Goal: Task Accomplishment & Management: Complete application form

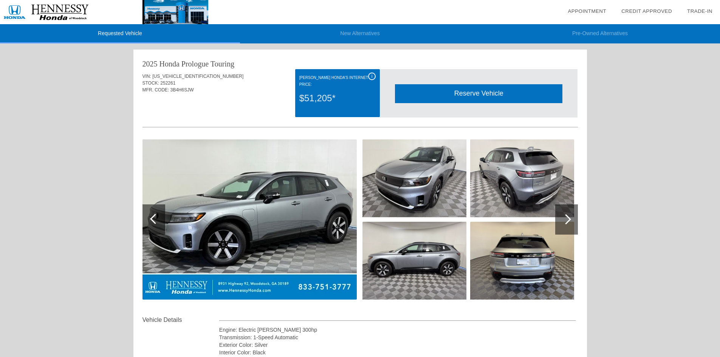
click at [562, 224] on div at bounding box center [566, 219] width 23 height 30
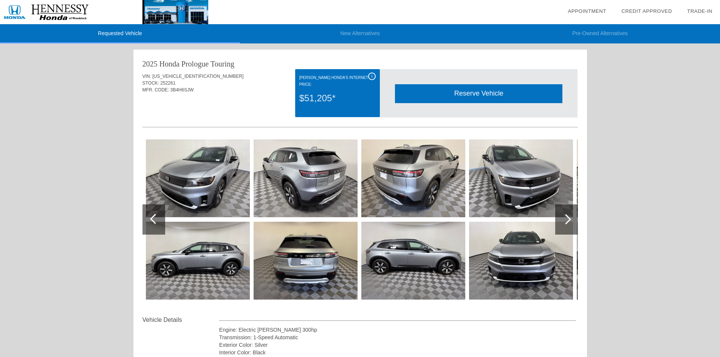
click at [562, 224] on div at bounding box center [566, 219] width 23 height 30
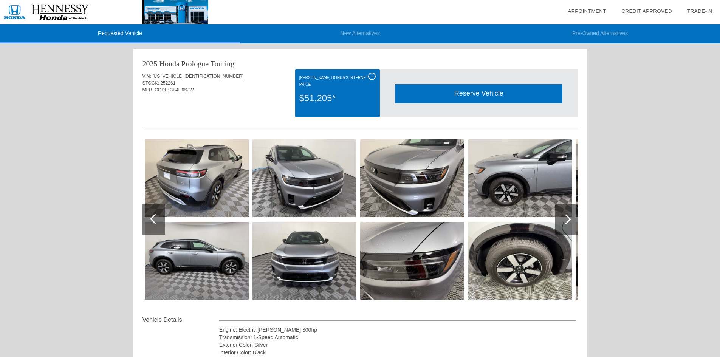
click at [560, 223] on div at bounding box center [566, 219] width 23 height 30
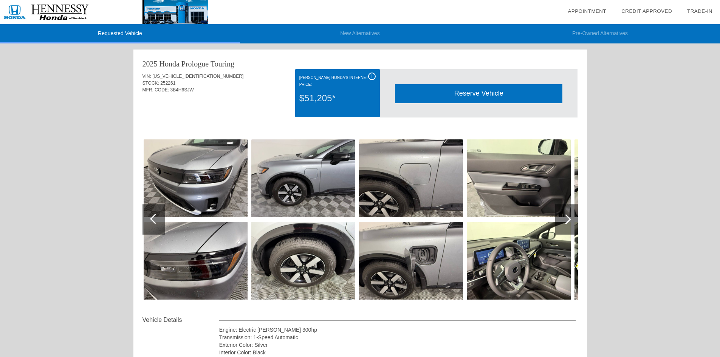
click at [564, 219] on div at bounding box center [566, 219] width 10 height 10
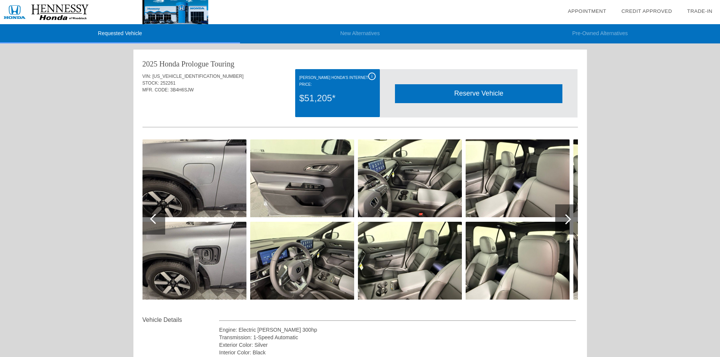
click at [413, 263] on img at bounding box center [410, 261] width 104 height 78
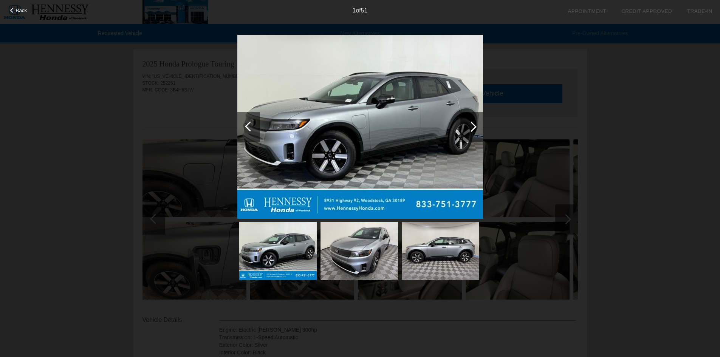
click at [475, 128] on div at bounding box center [471, 127] width 23 height 30
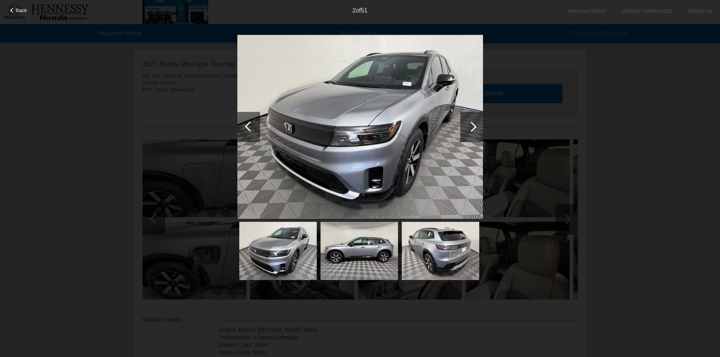
click at [475, 128] on div at bounding box center [471, 127] width 23 height 30
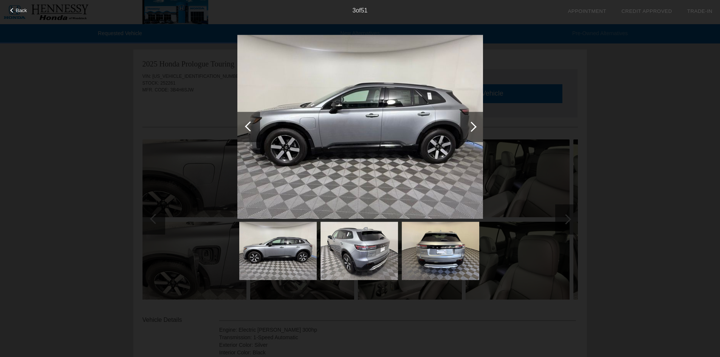
click at [475, 128] on div at bounding box center [471, 127] width 23 height 30
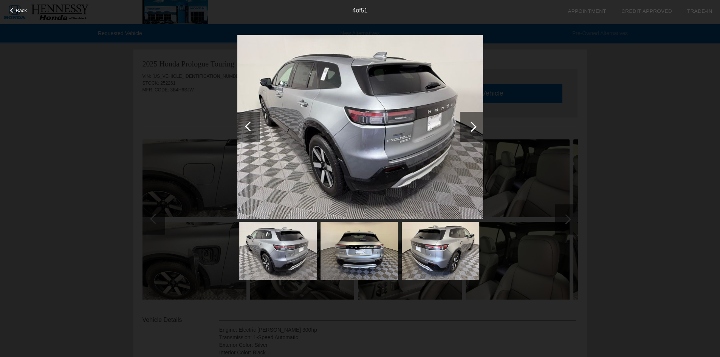
click at [475, 128] on div at bounding box center [471, 127] width 23 height 30
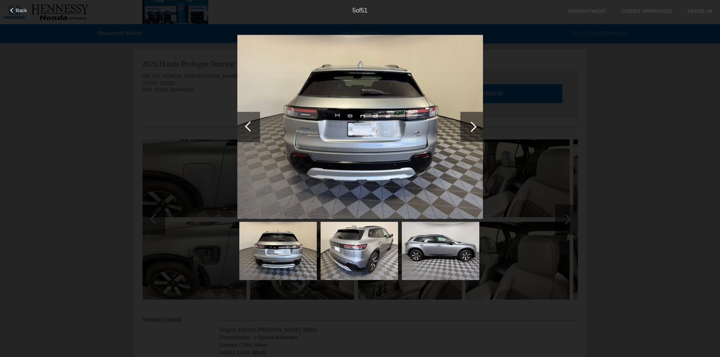
click at [475, 128] on div at bounding box center [471, 127] width 23 height 30
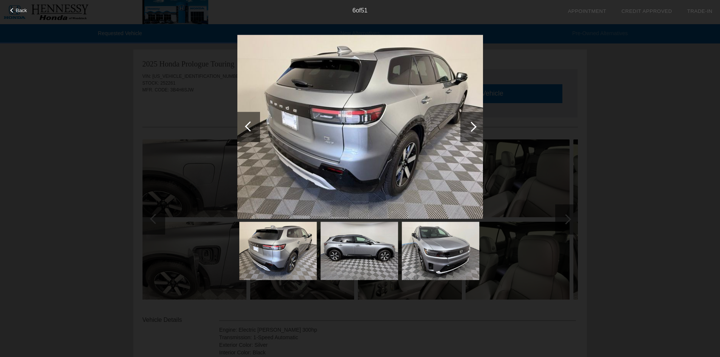
click at [475, 128] on div at bounding box center [471, 127] width 23 height 30
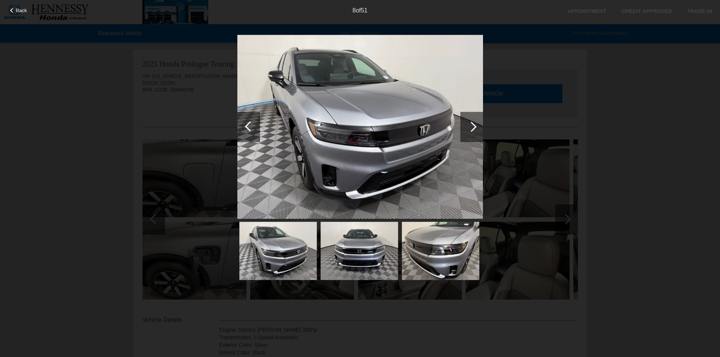
click at [475, 128] on div at bounding box center [471, 127] width 23 height 30
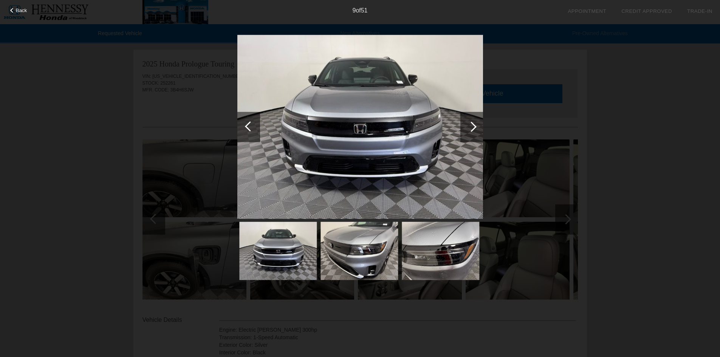
click at [475, 128] on div at bounding box center [471, 127] width 23 height 30
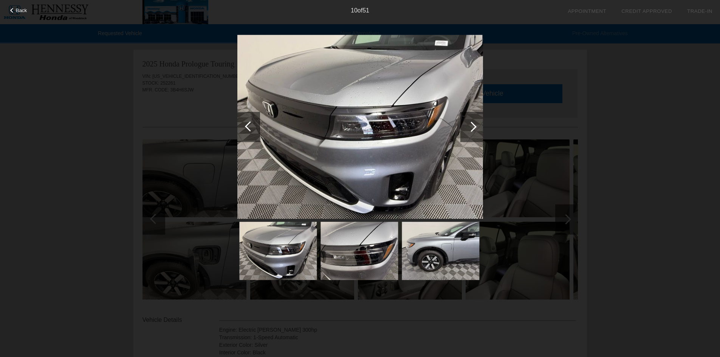
click at [475, 128] on div at bounding box center [471, 127] width 23 height 30
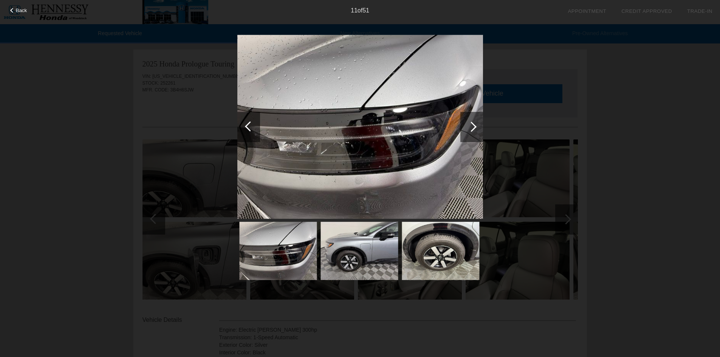
click at [475, 128] on div at bounding box center [471, 127] width 23 height 30
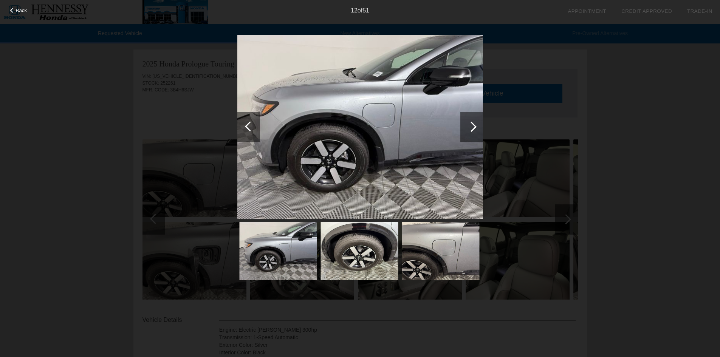
click at [475, 128] on div at bounding box center [471, 127] width 23 height 30
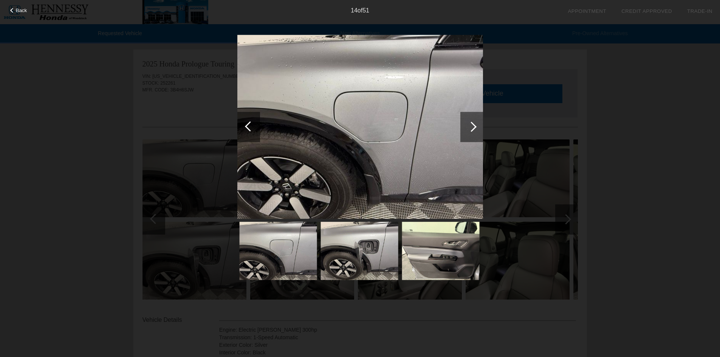
click at [475, 128] on div at bounding box center [471, 127] width 23 height 30
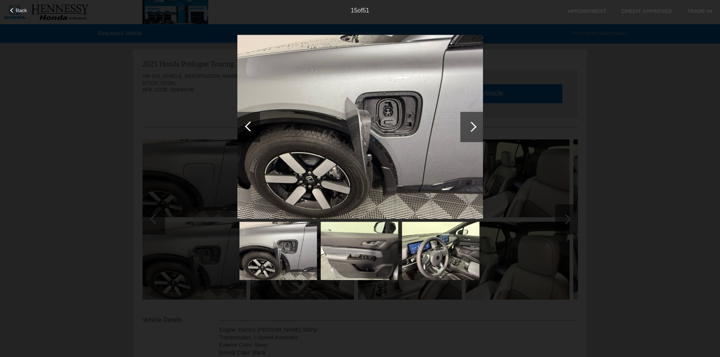
click at [475, 128] on div at bounding box center [471, 127] width 23 height 30
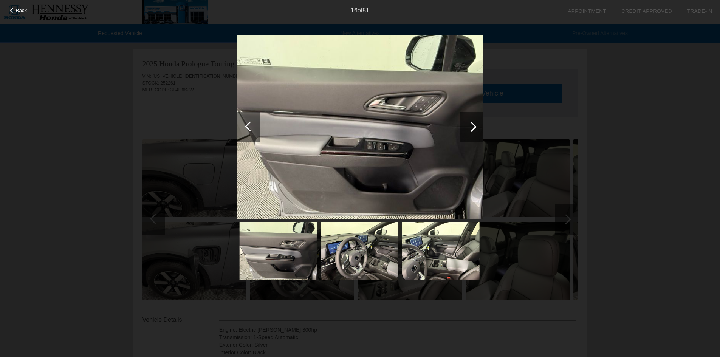
click at [475, 128] on div at bounding box center [471, 127] width 23 height 30
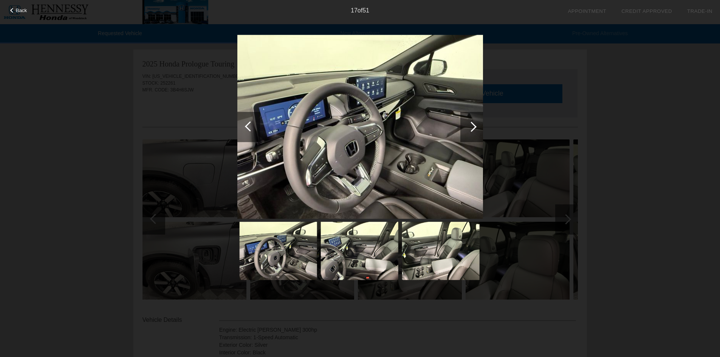
click at [475, 128] on div at bounding box center [471, 127] width 23 height 30
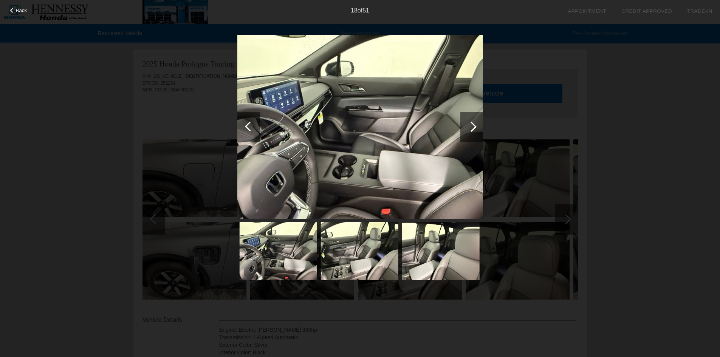
click at [475, 128] on div at bounding box center [471, 127] width 23 height 30
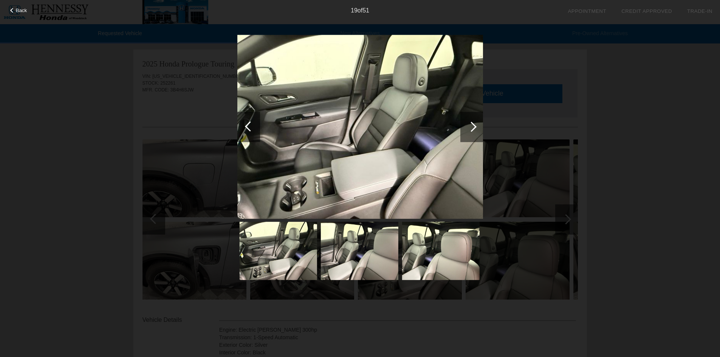
click at [475, 128] on div at bounding box center [471, 127] width 23 height 30
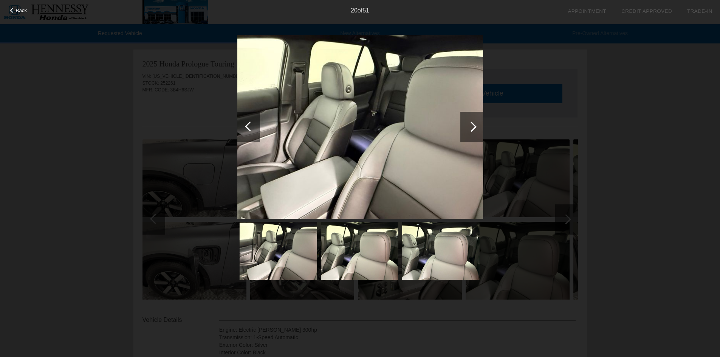
click at [475, 128] on div at bounding box center [471, 127] width 23 height 30
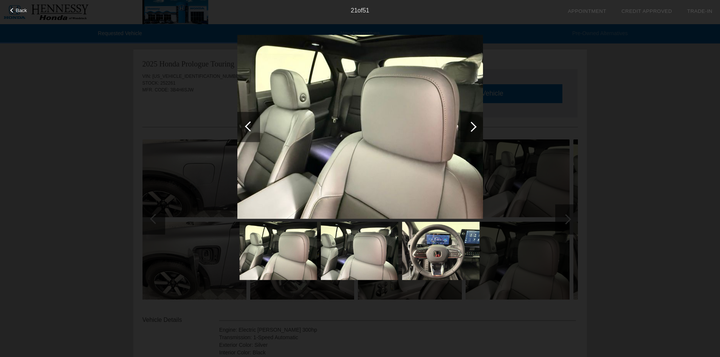
click at [475, 128] on div at bounding box center [471, 127] width 23 height 30
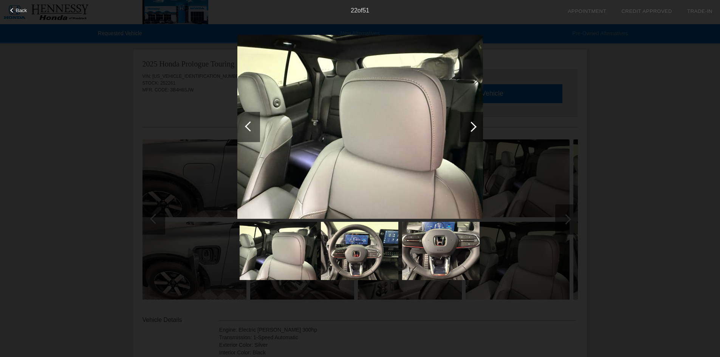
click at [475, 128] on div at bounding box center [471, 127] width 23 height 30
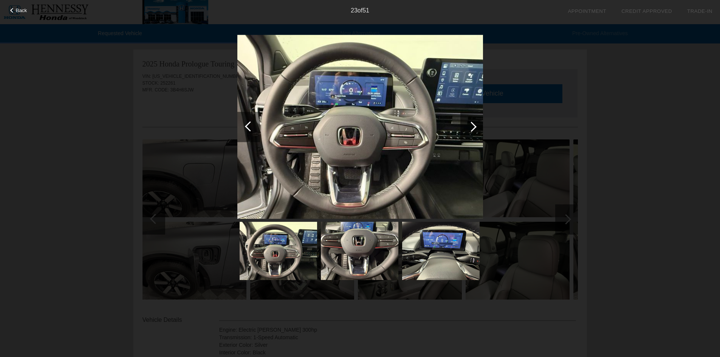
click at [475, 128] on div at bounding box center [471, 127] width 23 height 30
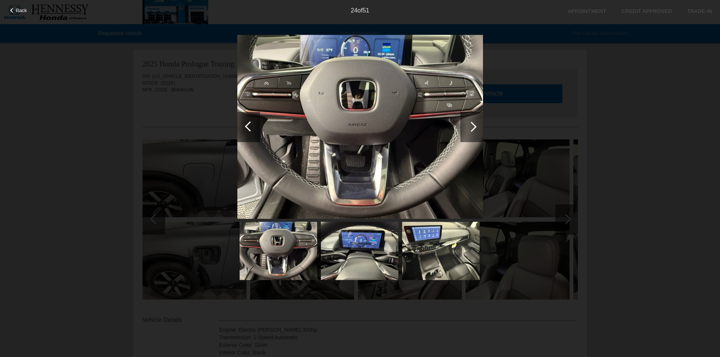
click at [475, 128] on div at bounding box center [471, 127] width 23 height 30
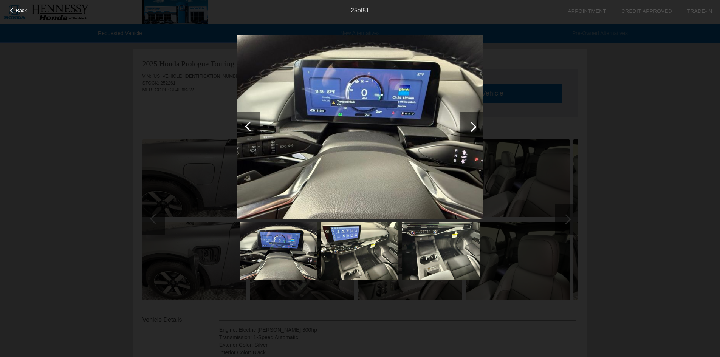
click at [475, 128] on div at bounding box center [471, 127] width 23 height 30
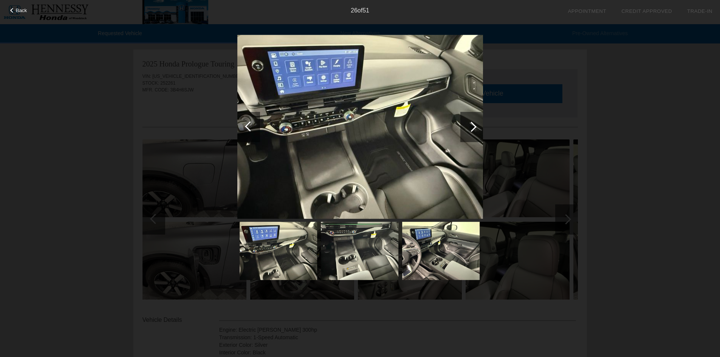
click at [475, 128] on div at bounding box center [471, 127] width 23 height 30
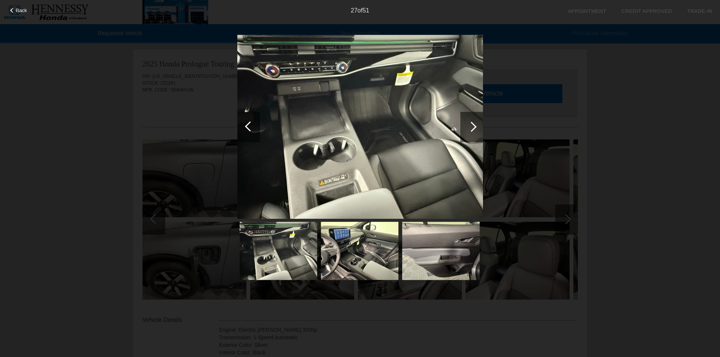
click at [475, 128] on div at bounding box center [471, 127] width 23 height 30
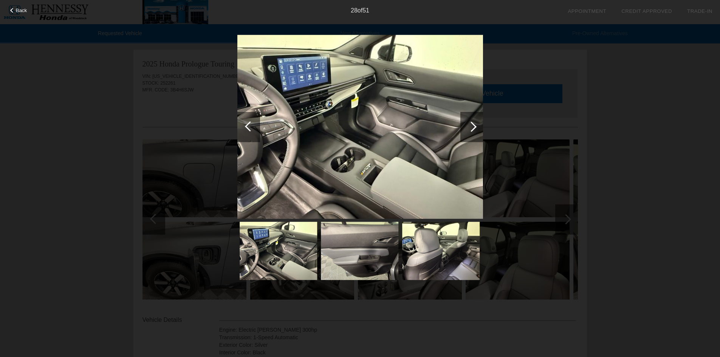
click at [475, 128] on div at bounding box center [471, 127] width 23 height 30
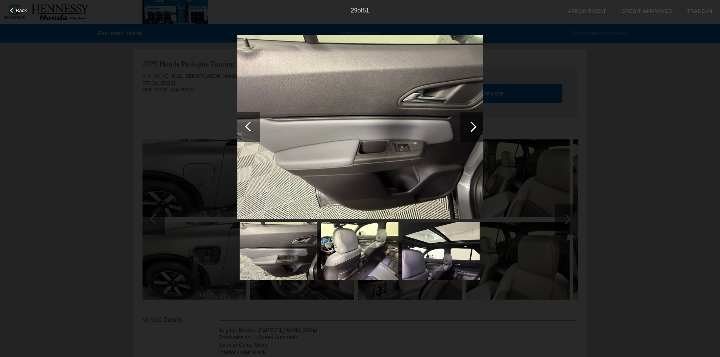
click at [475, 128] on div at bounding box center [471, 127] width 23 height 30
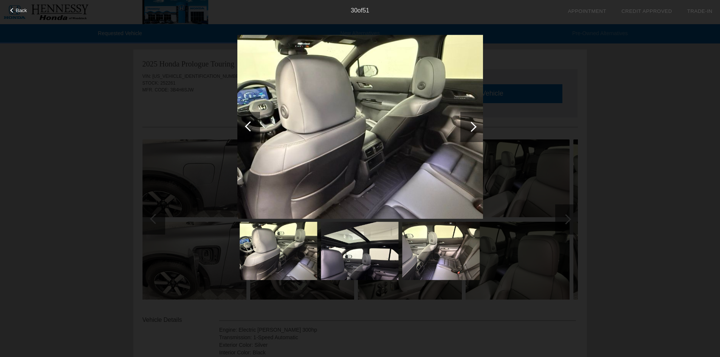
click at [475, 128] on div at bounding box center [471, 127] width 23 height 30
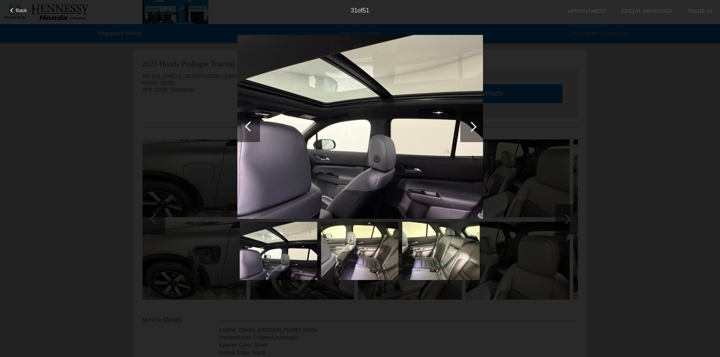
click at [475, 128] on div at bounding box center [471, 127] width 23 height 30
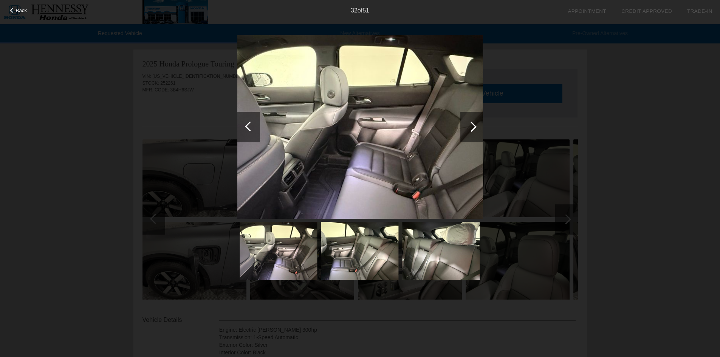
click at [475, 128] on div at bounding box center [471, 127] width 23 height 30
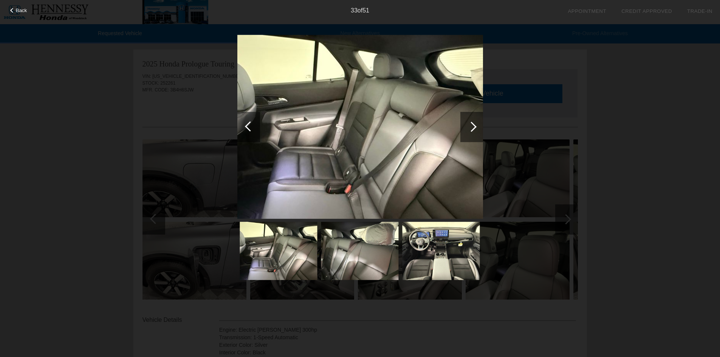
click at [475, 128] on div at bounding box center [471, 127] width 23 height 30
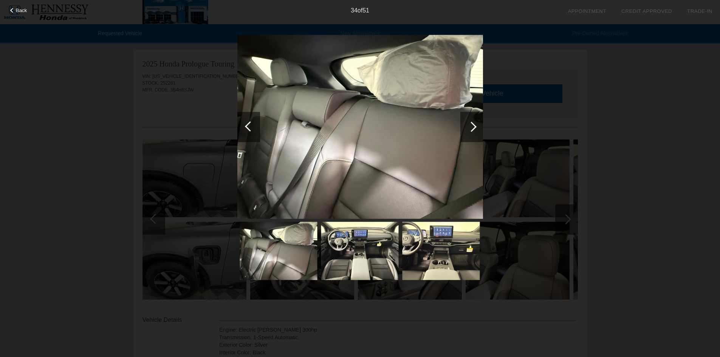
click at [475, 128] on div at bounding box center [471, 127] width 23 height 30
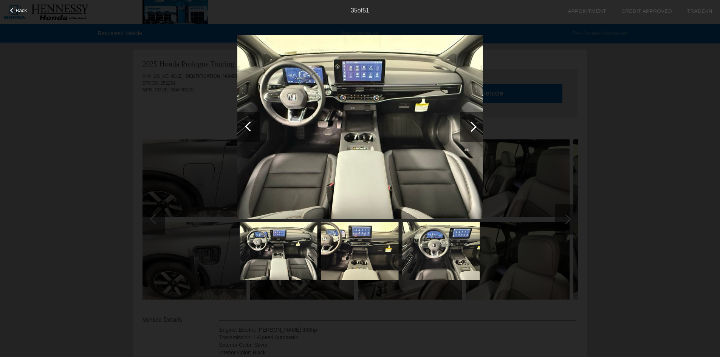
click at [475, 128] on div at bounding box center [471, 127] width 23 height 30
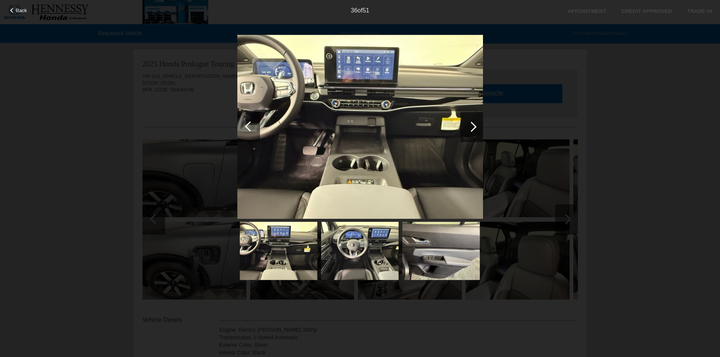
click at [475, 128] on div at bounding box center [471, 127] width 23 height 30
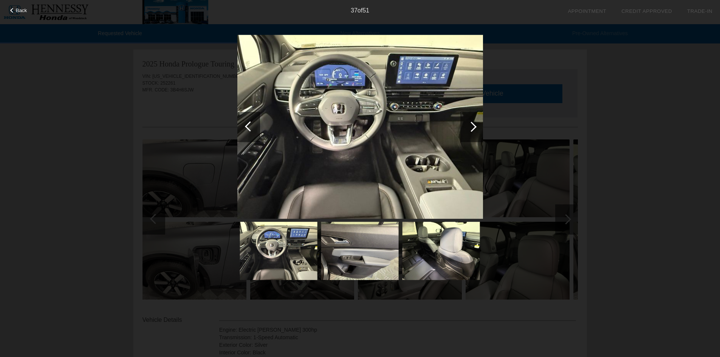
click at [475, 128] on div at bounding box center [471, 127] width 23 height 30
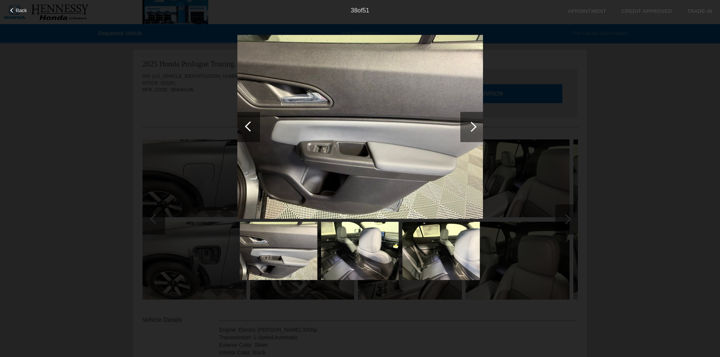
click at [475, 128] on div at bounding box center [471, 127] width 23 height 30
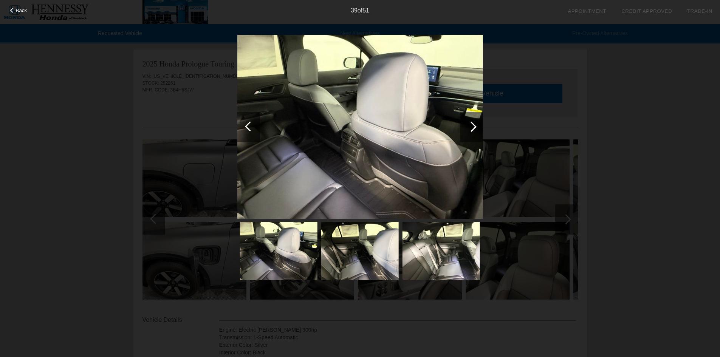
click at [475, 128] on div at bounding box center [471, 127] width 23 height 30
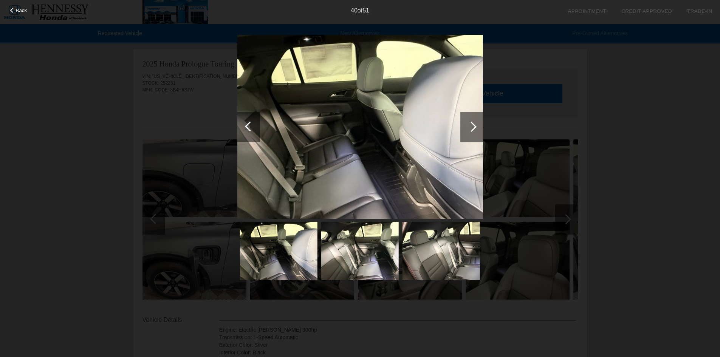
click at [475, 128] on div at bounding box center [471, 127] width 23 height 30
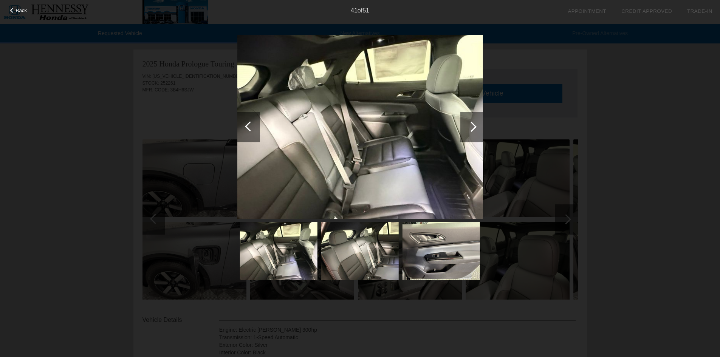
click at [475, 128] on div at bounding box center [471, 127] width 23 height 30
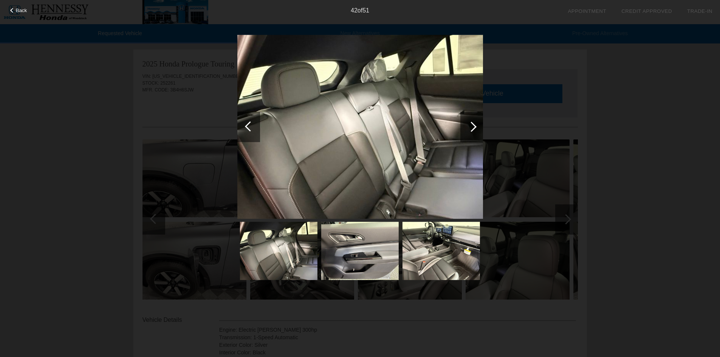
click at [475, 128] on div at bounding box center [471, 127] width 23 height 30
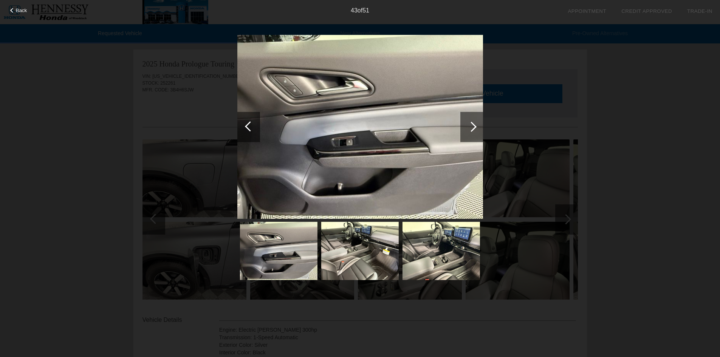
click at [475, 128] on div at bounding box center [471, 127] width 23 height 30
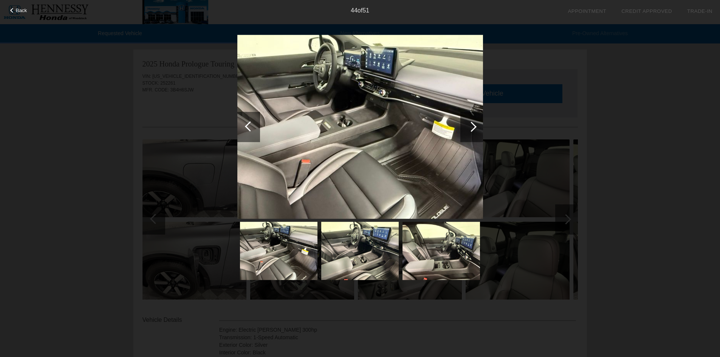
click at [475, 128] on div at bounding box center [471, 127] width 23 height 30
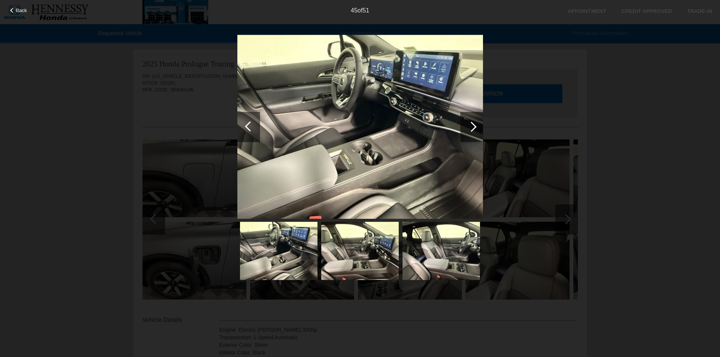
click at [475, 128] on div at bounding box center [471, 127] width 23 height 30
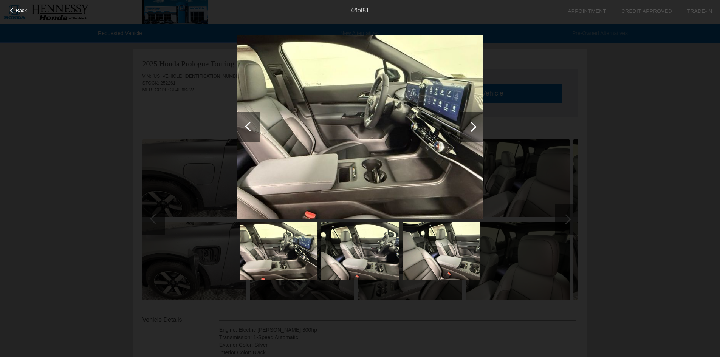
click at [475, 128] on div at bounding box center [471, 127] width 23 height 30
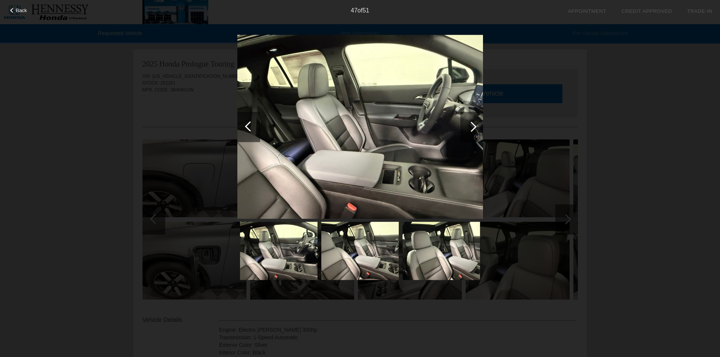
click at [475, 128] on div at bounding box center [471, 127] width 23 height 30
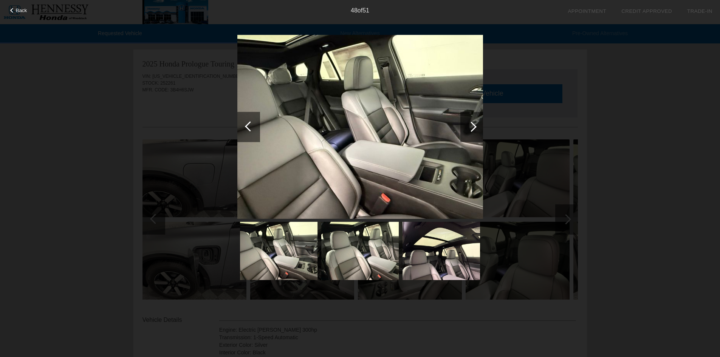
click at [475, 128] on div at bounding box center [471, 127] width 23 height 30
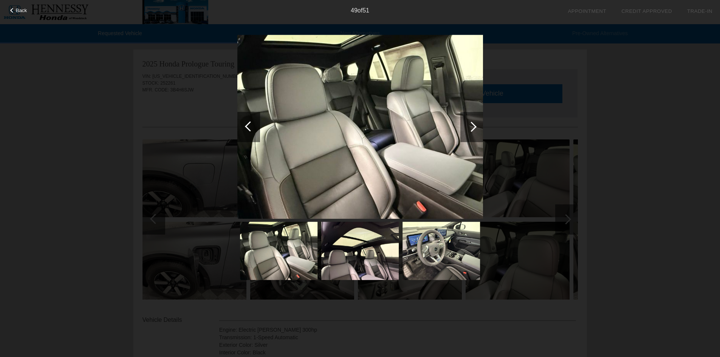
click at [475, 128] on div at bounding box center [471, 127] width 23 height 30
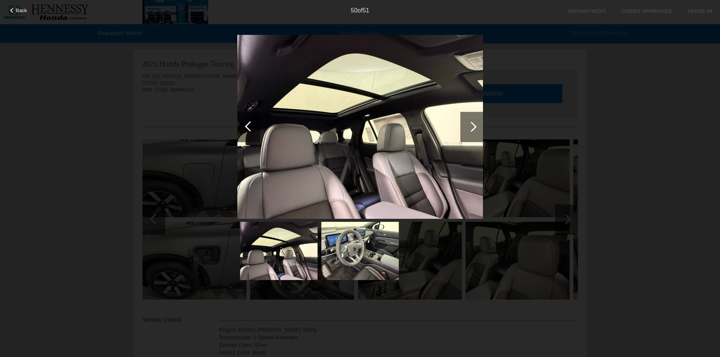
click at [475, 128] on div at bounding box center [471, 127] width 23 height 30
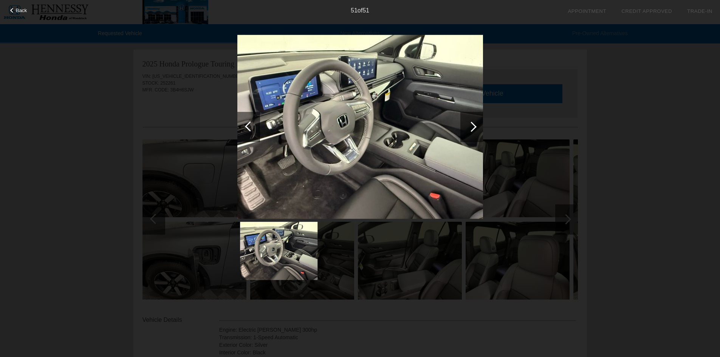
click at [475, 128] on div at bounding box center [471, 127] width 23 height 30
click at [475, 123] on div at bounding box center [471, 127] width 23 height 30
click at [246, 131] on div at bounding box center [248, 127] width 23 height 30
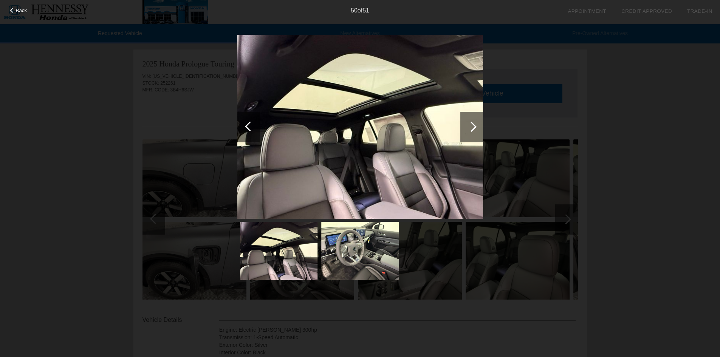
click at [246, 130] on div at bounding box center [248, 127] width 23 height 30
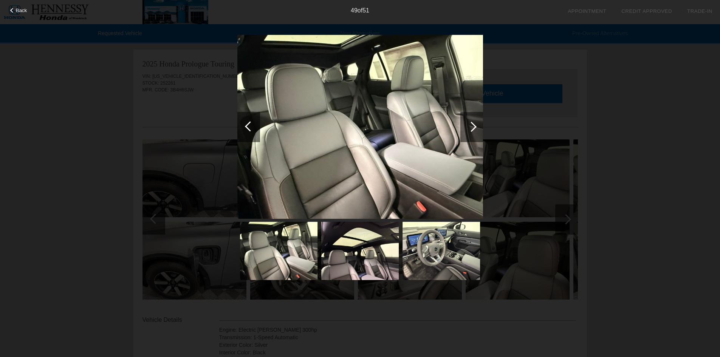
click at [473, 125] on div at bounding box center [471, 127] width 10 height 10
